Goal: Task Accomplishment & Management: Manage account settings

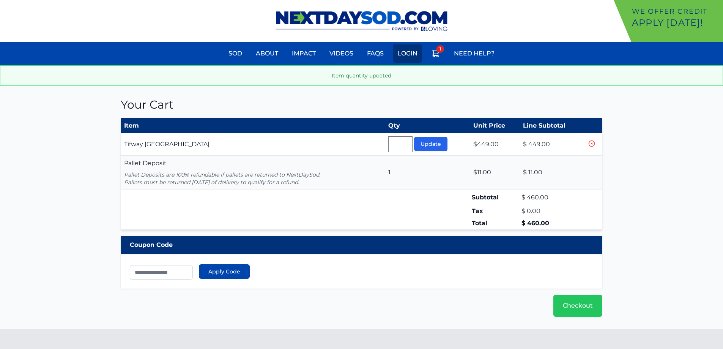
click at [411, 51] on link "Login" at bounding box center [407, 53] width 29 height 18
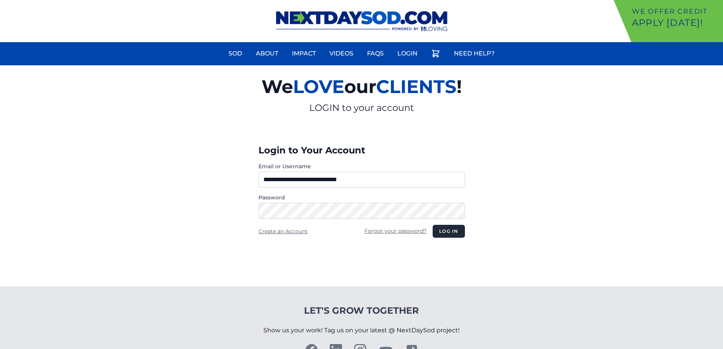
click at [295, 176] on input "**********" at bounding box center [361, 180] width 206 height 16
type input "**********"
click at [449, 229] on button "Log in" at bounding box center [449, 231] width 32 height 13
